Goal: Obtain resource: Obtain resource

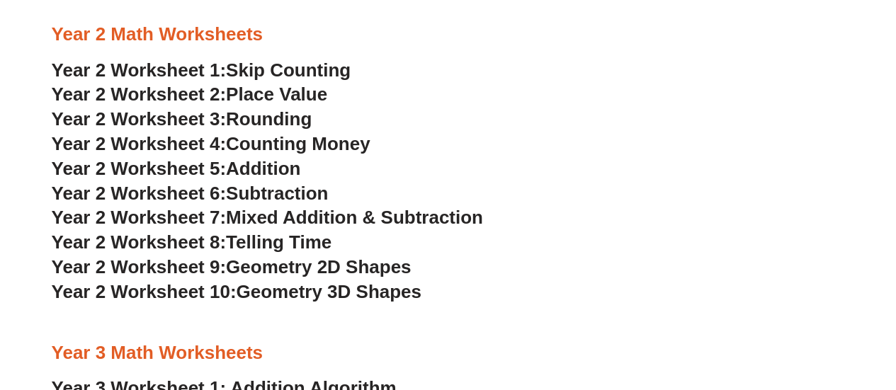
scroll to position [1619, 0]
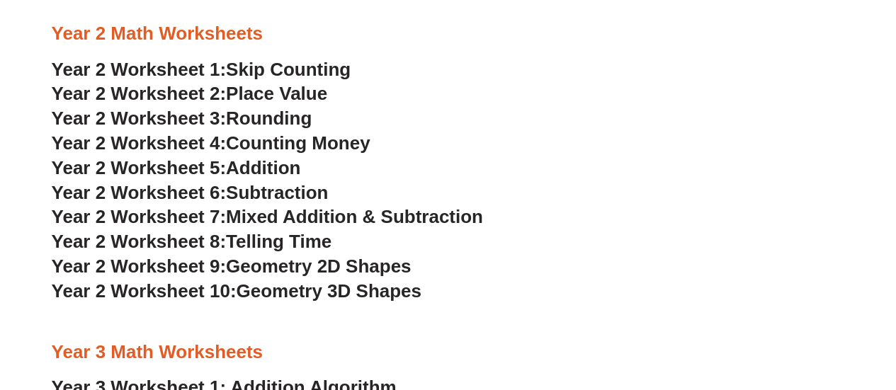
click at [223, 268] on span "Year 2 Worksheet 9:" at bounding box center [139, 266] width 175 height 21
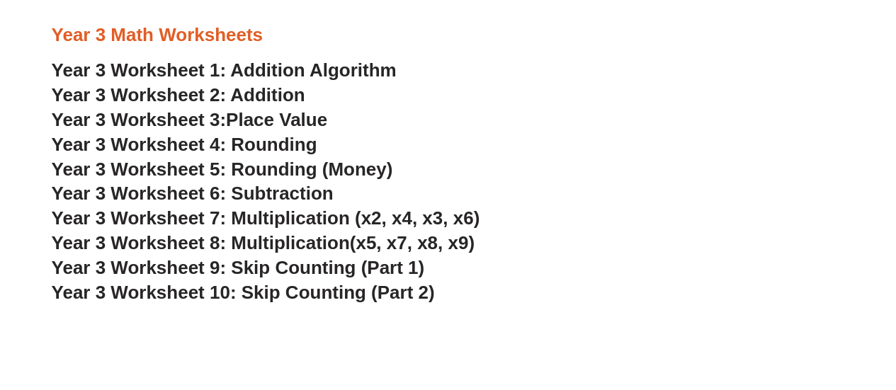
scroll to position [1938, 0]
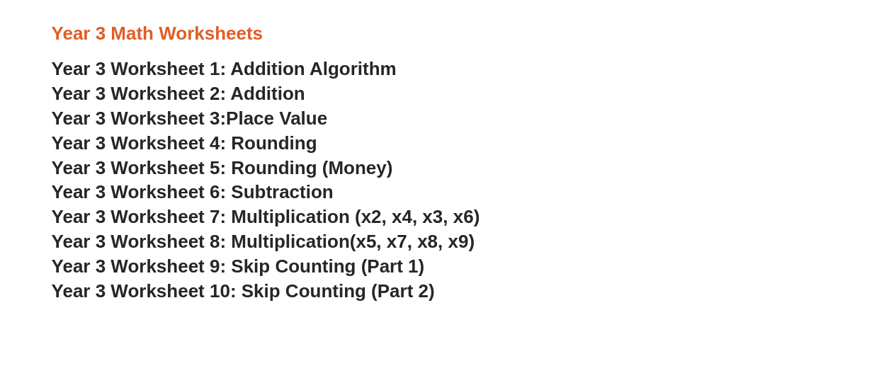
click at [250, 294] on span "Year 3 Worksheet 10: Skip Counting (Part 2)" at bounding box center [243, 291] width 383 height 21
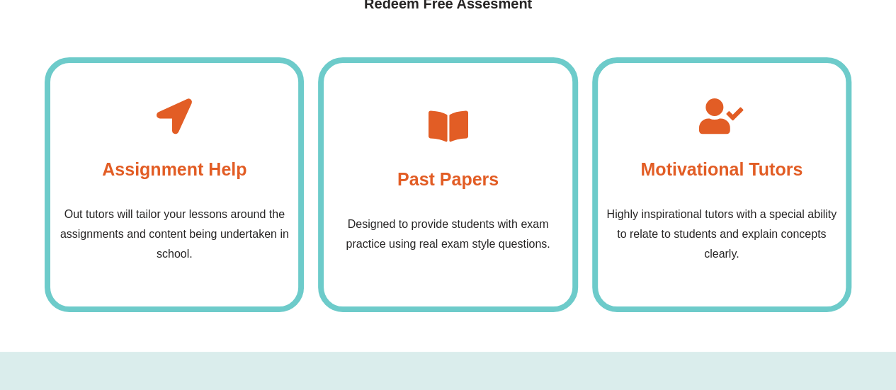
scroll to position [5350, 0]
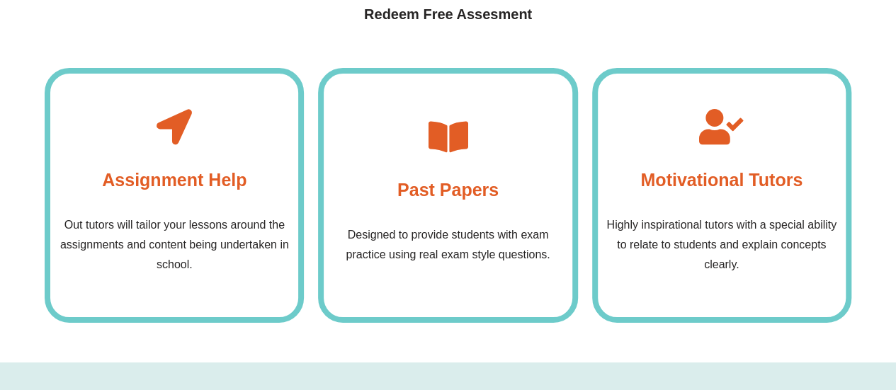
click at [461, 150] on icon at bounding box center [447, 136] width 35 height 35
click at [458, 274] on div "Designed to provide students with exam practice using real exam style questions." at bounding box center [448, 252] width 234 height 54
click at [463, 102] on div "Past Papers Designed to provide students with exam practice using real exam sty…" at bounding box center [447, 195] width 259 height 255
click at [455, 118] on div "Past Papers Designed to provide students with exam practice using real exam sty…" at bounding box center [447, 195] width 259 height 255
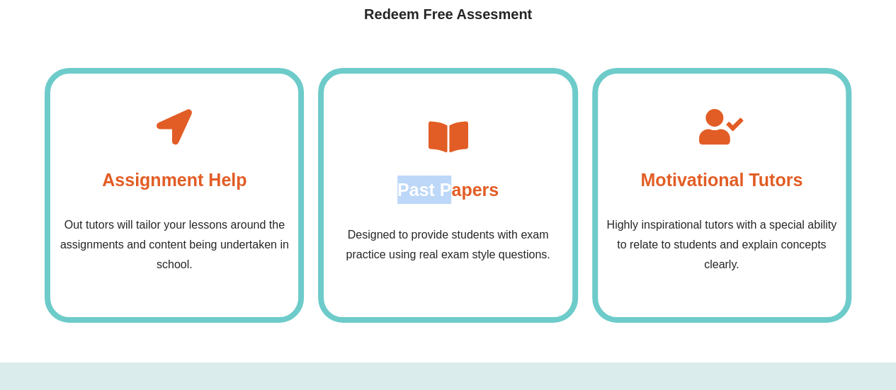
drag, startPoint x: 455, startPoint y: 118, endPoint x: 451, endPoint y: 179, distance: 61.7
click at [451, 179] on div "Past Papers Designed to provide students with exam practice using real exam sty…" at bounding box center [447, 195] width 259 height 255
click at [451, 179] on h4 "Past Papers" at bounding box center [447, 190] width 101 height 28
click at [442, 249] on p "Designed to provide students with exam practice using real exam style questions." at bounding box center [448, 245] width 234 height 40
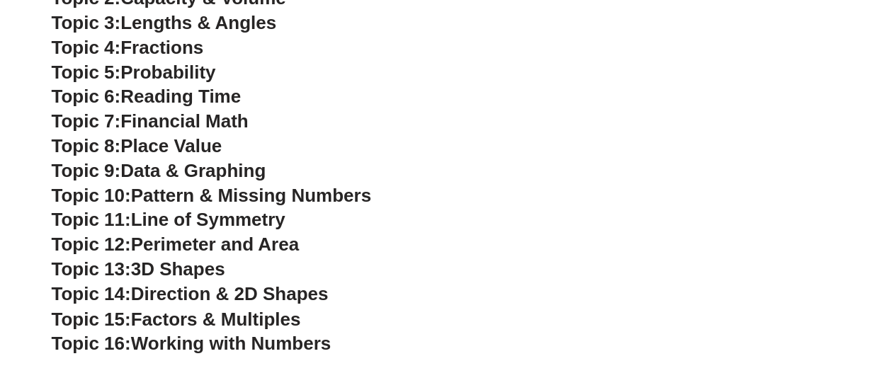
scroll to position [3710, 0]
click at [113, 149] on span "Topic 8:" at bounding box center [86, 145] width 69 height 21
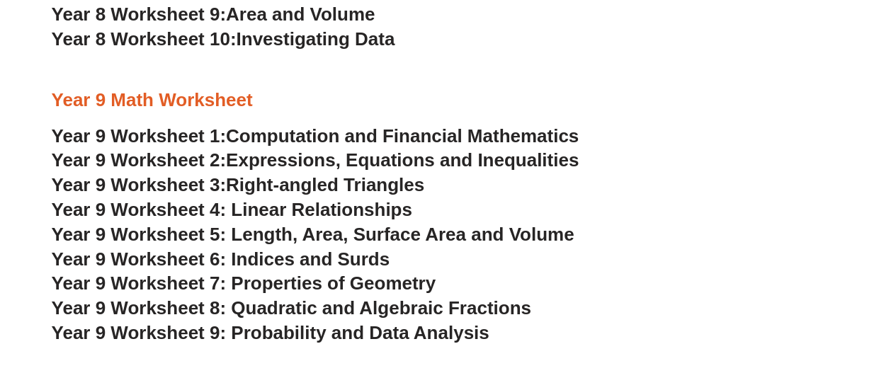
scroll to position [4652, 0]
click at [300, 263] on span "Year 9 Worksheet 6: Indices and Surds" at bounding box center [221, 258] width 339 height 21
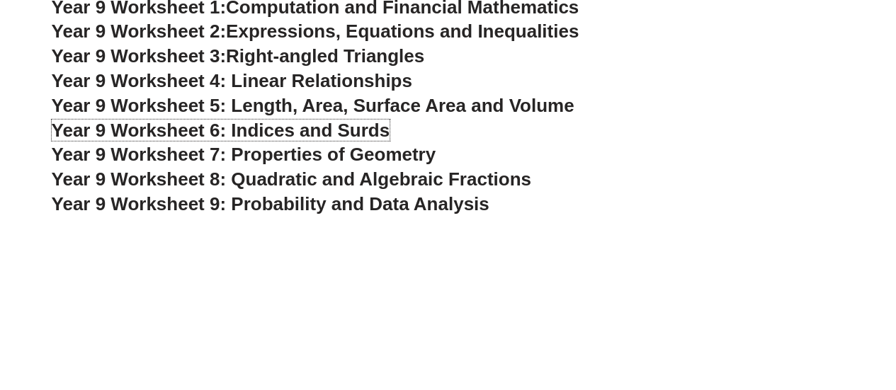
scroll to position [4781, 0]
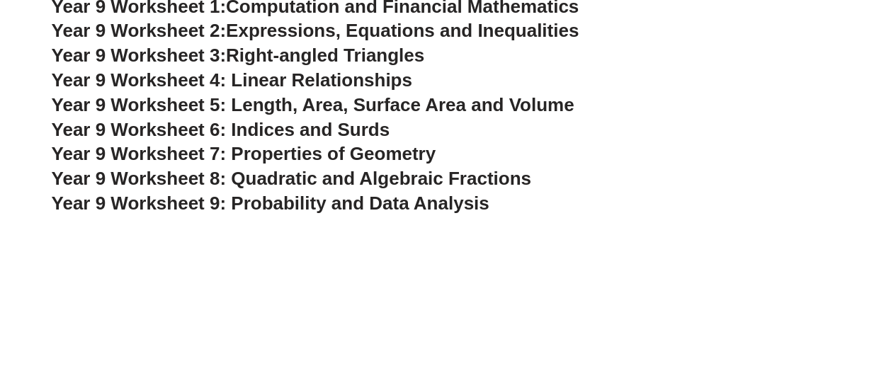
click at [310, 181] on span "Year 9 Worksheet 8: Quadratic and Algebraic Fractions" at bounding box center [292, 178] width 480 height 21
click at [336, 205] on span "Year 9 Worksheet 9: Probability and Data Analysis" at bounding box center [271, 203] width 438 height 21
